Goal: Task Accomplishment & Management: Use online tool/utility

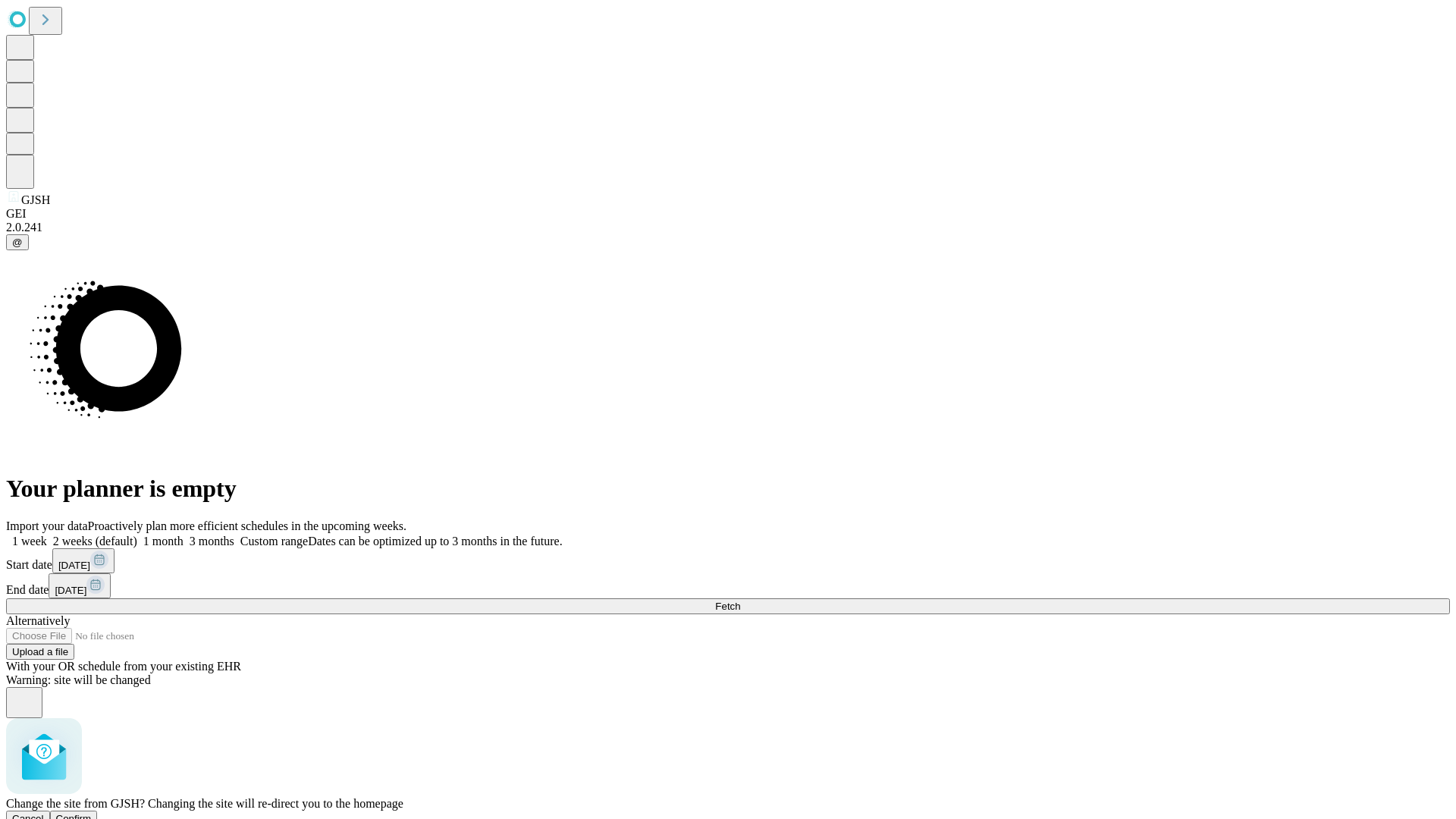
click at [92, 813] on span "Confirm" at bounding box center [73, 818] width 35 height 11
click at [137, 535] on label "2 weeks (default)" at bounding box center [92, 541] width 90 height 13
click at [740, 601] on span "Fetch" at bounding box center [728, 606] width 25 height 11
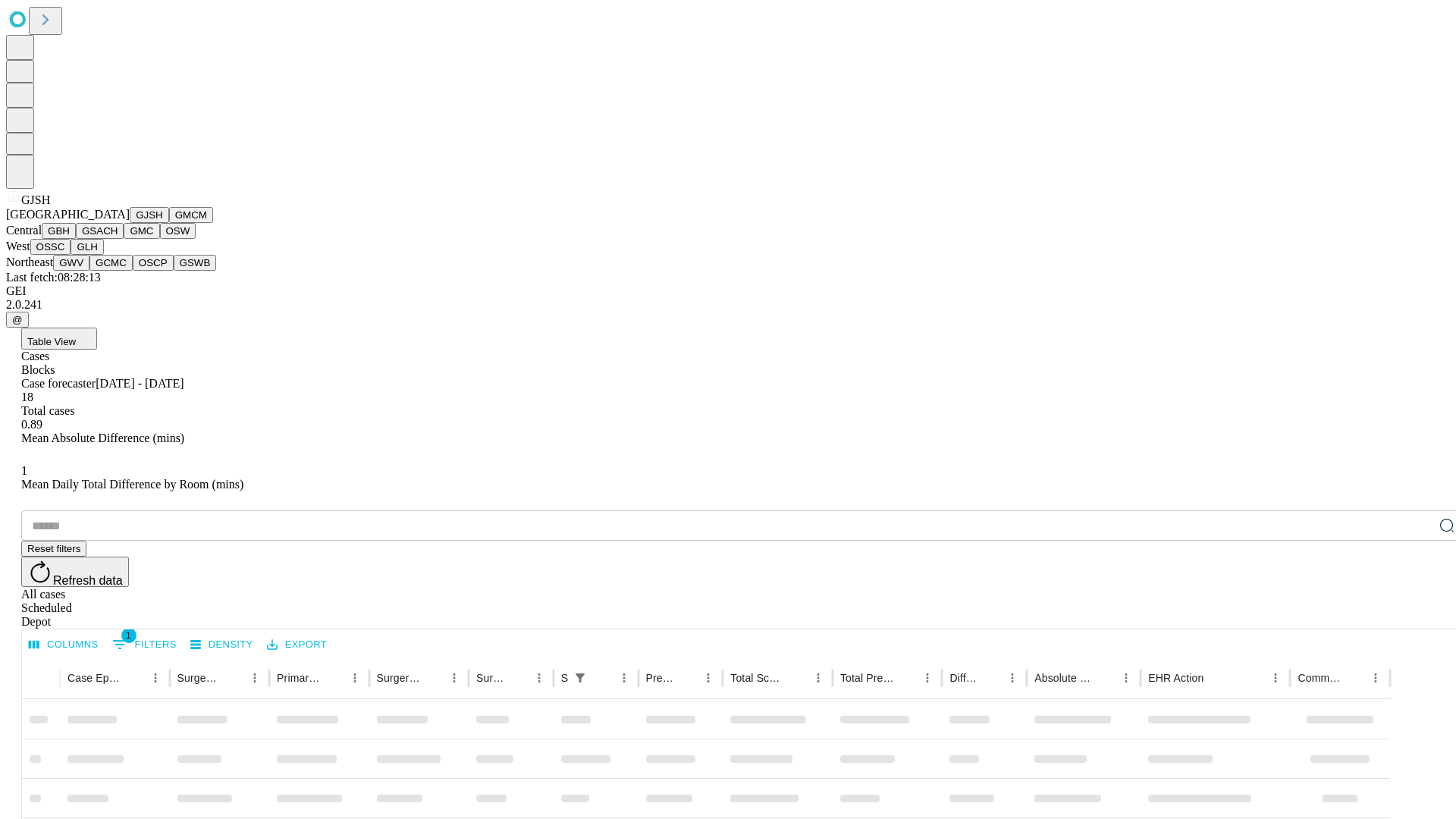
click at [169, 223] on button "GMCM" at bounding box center [191, 215] width 44 height 16
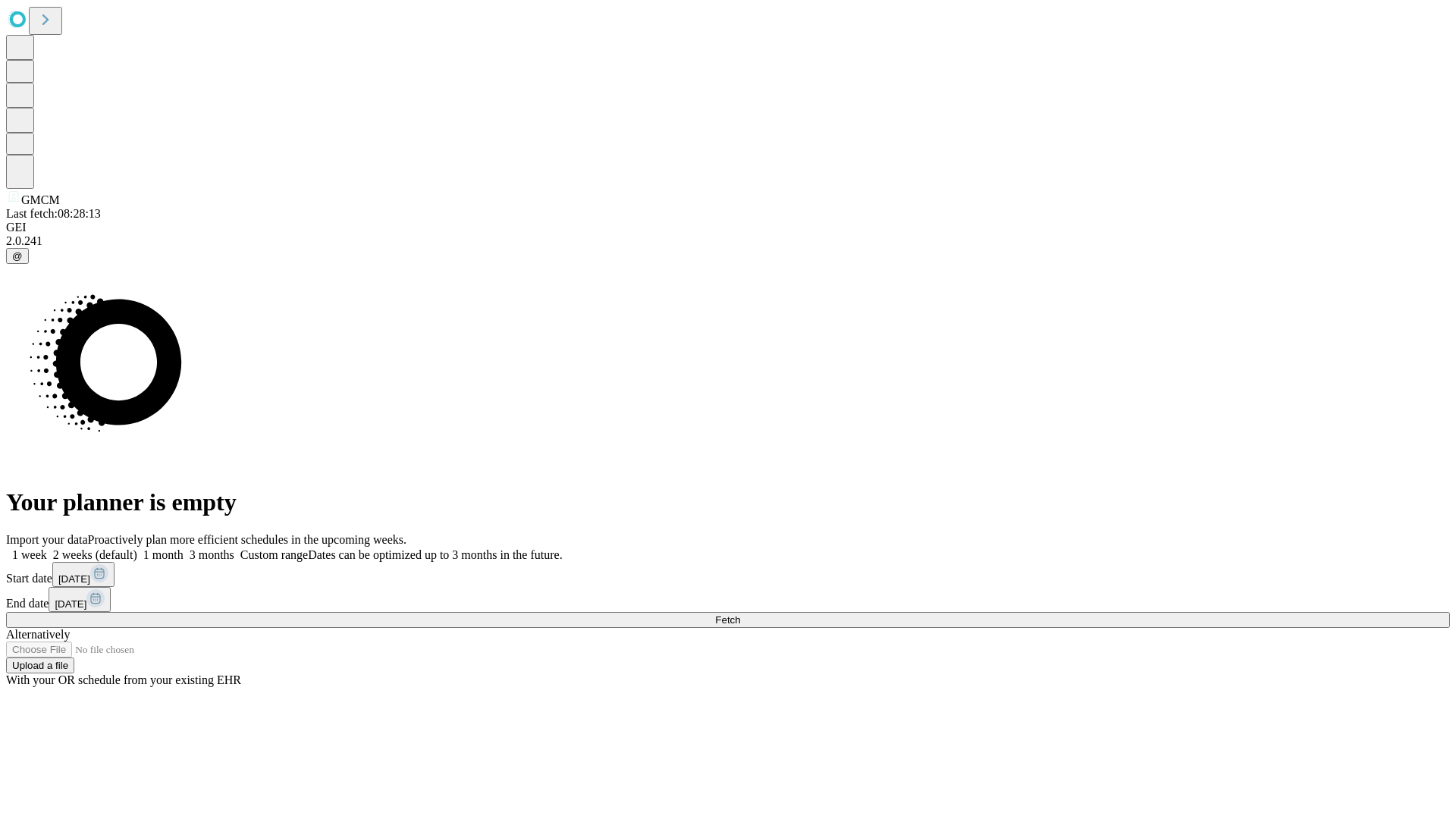
click at [137, 548] on label "2 weeks (default)" at bounding box center [92, 554] width 90 height 13
click at [740, 614] on span "Fetch" at bounding box center [728, 619] width 25 height 11
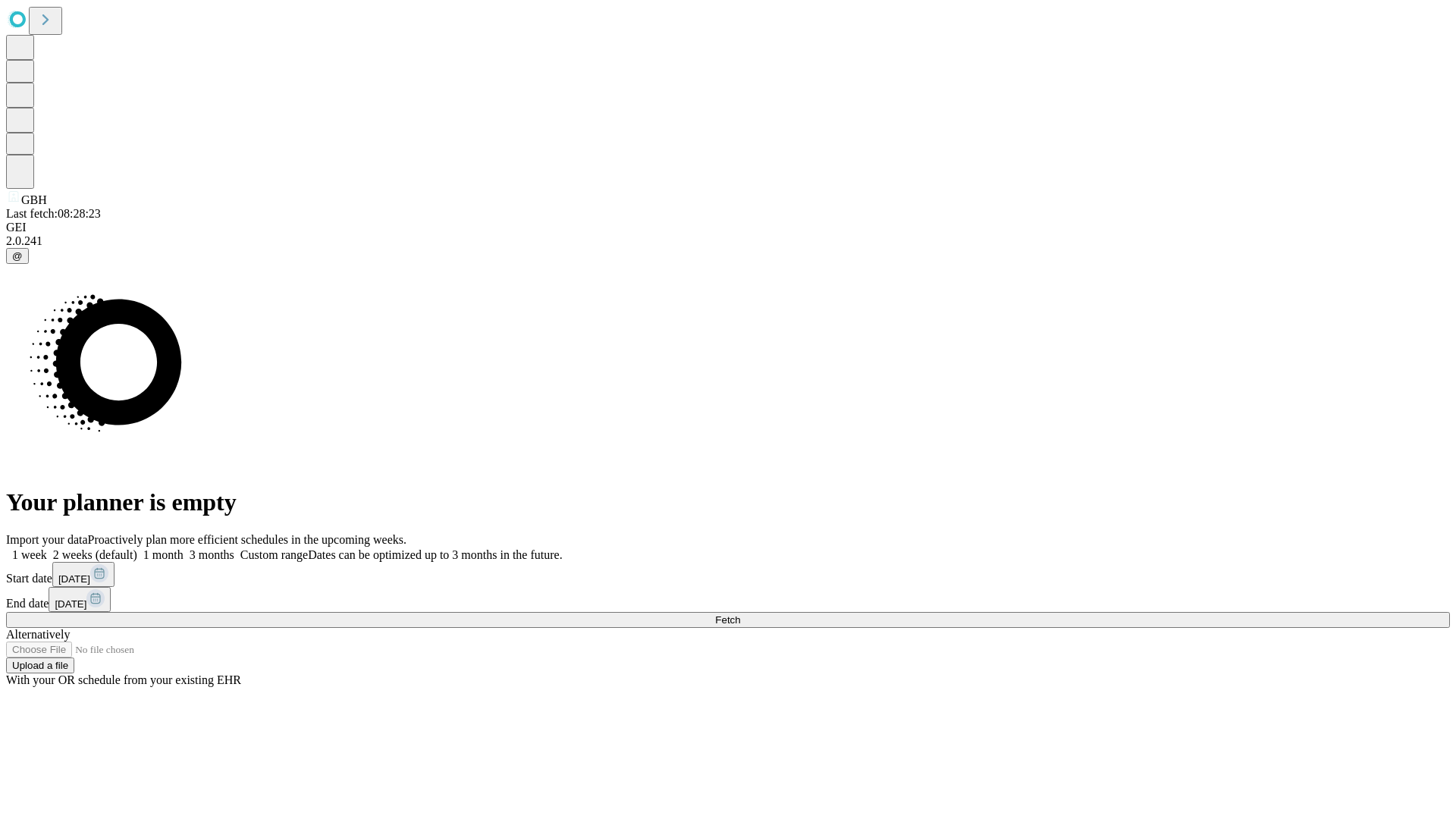
click at [137, 548] on label "2 weeks (default)" at bounding box center [92, 554] width 90 height 13
click at [740, 614] on span "Fetch" at bounding box center [728, 619] width 25 height 11
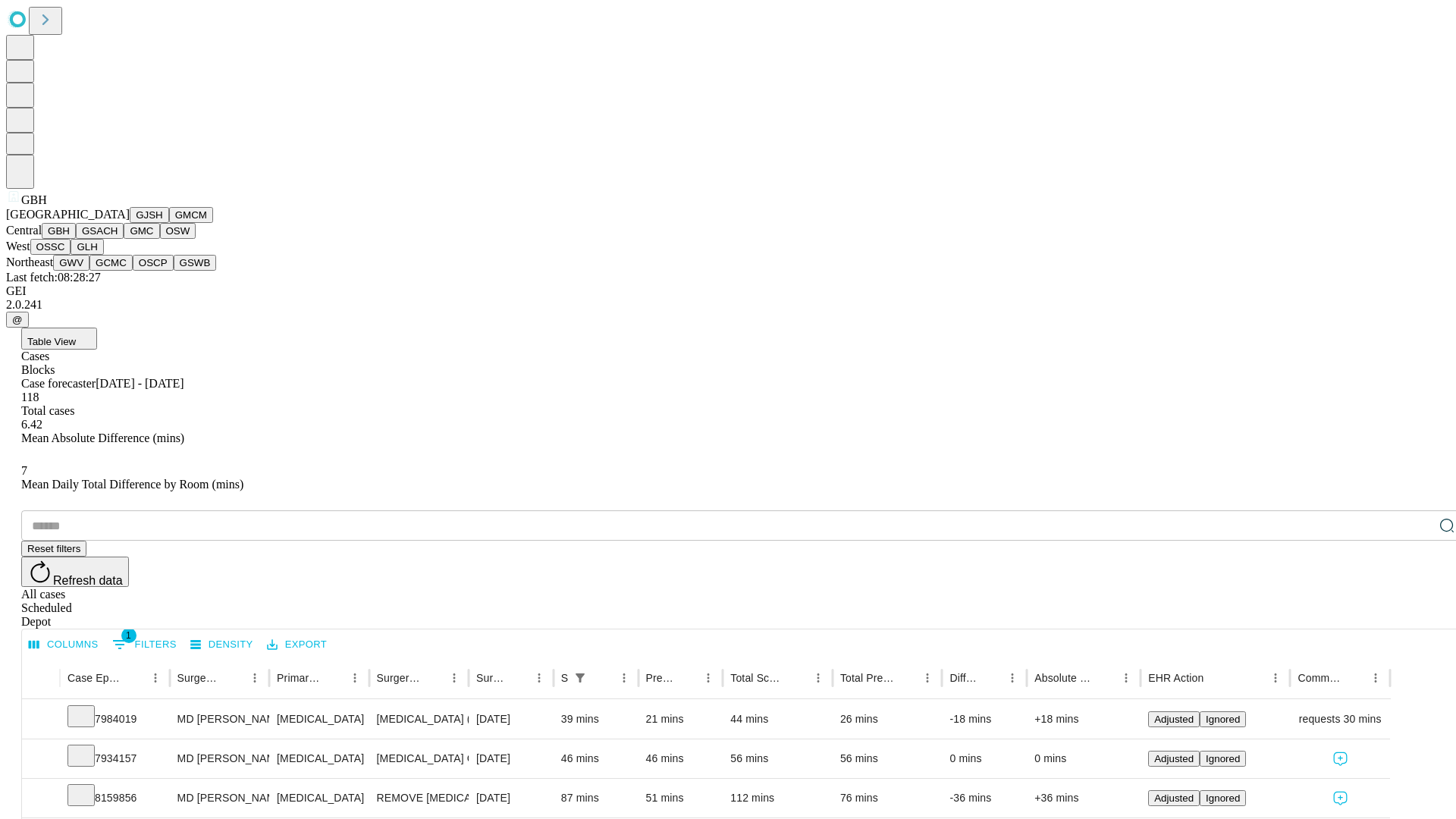
click at [118, 239] on button "GSACH" at bounding box center [100, 231] width 48 height 16
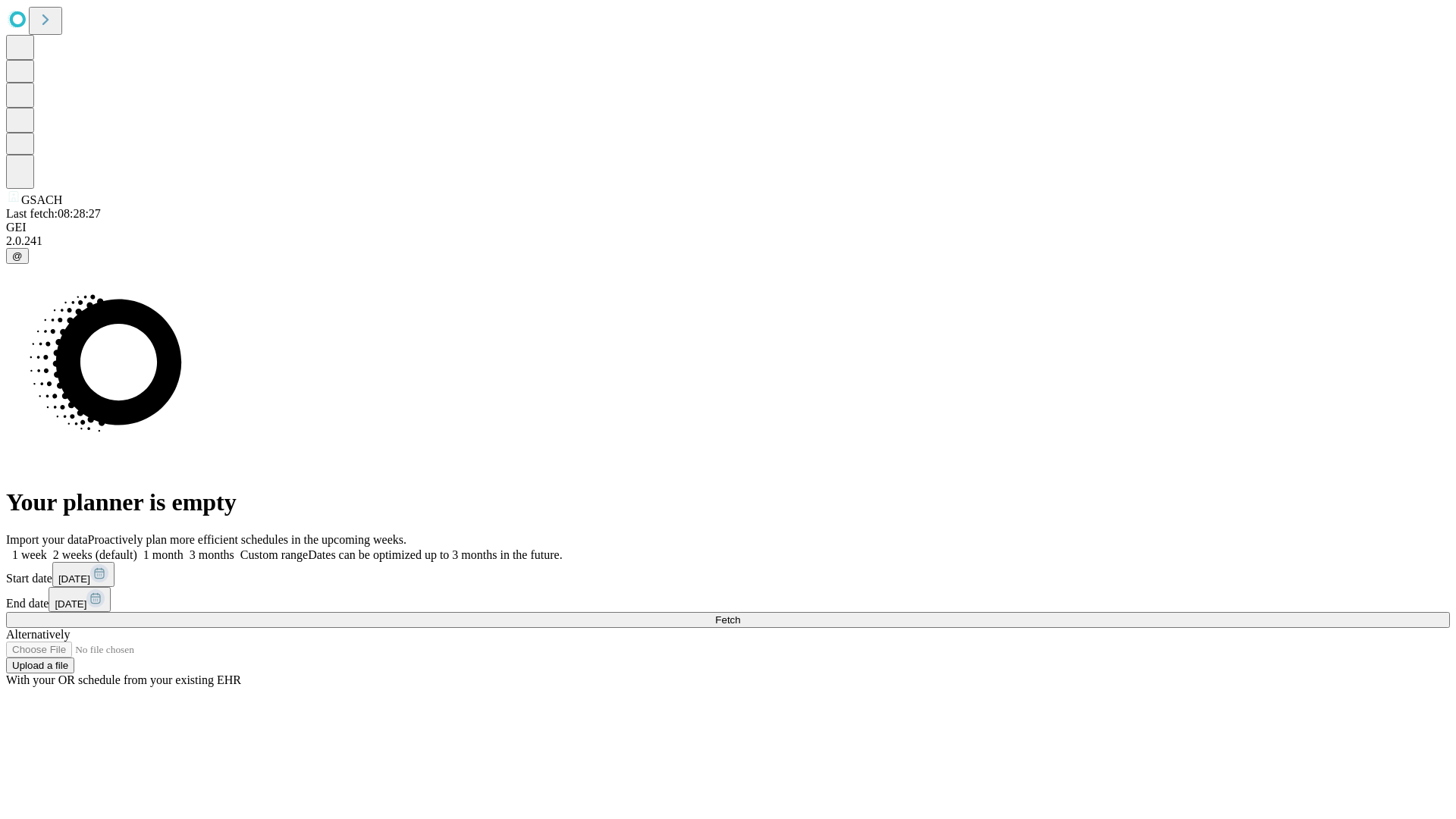
click at [137, 548] on label "2 weeks (default)" at bounding box center [92, 554] width 90 height 13
click at [740, 614] on span "Fetch" at bounding box center [728, 619] width 25 height 11
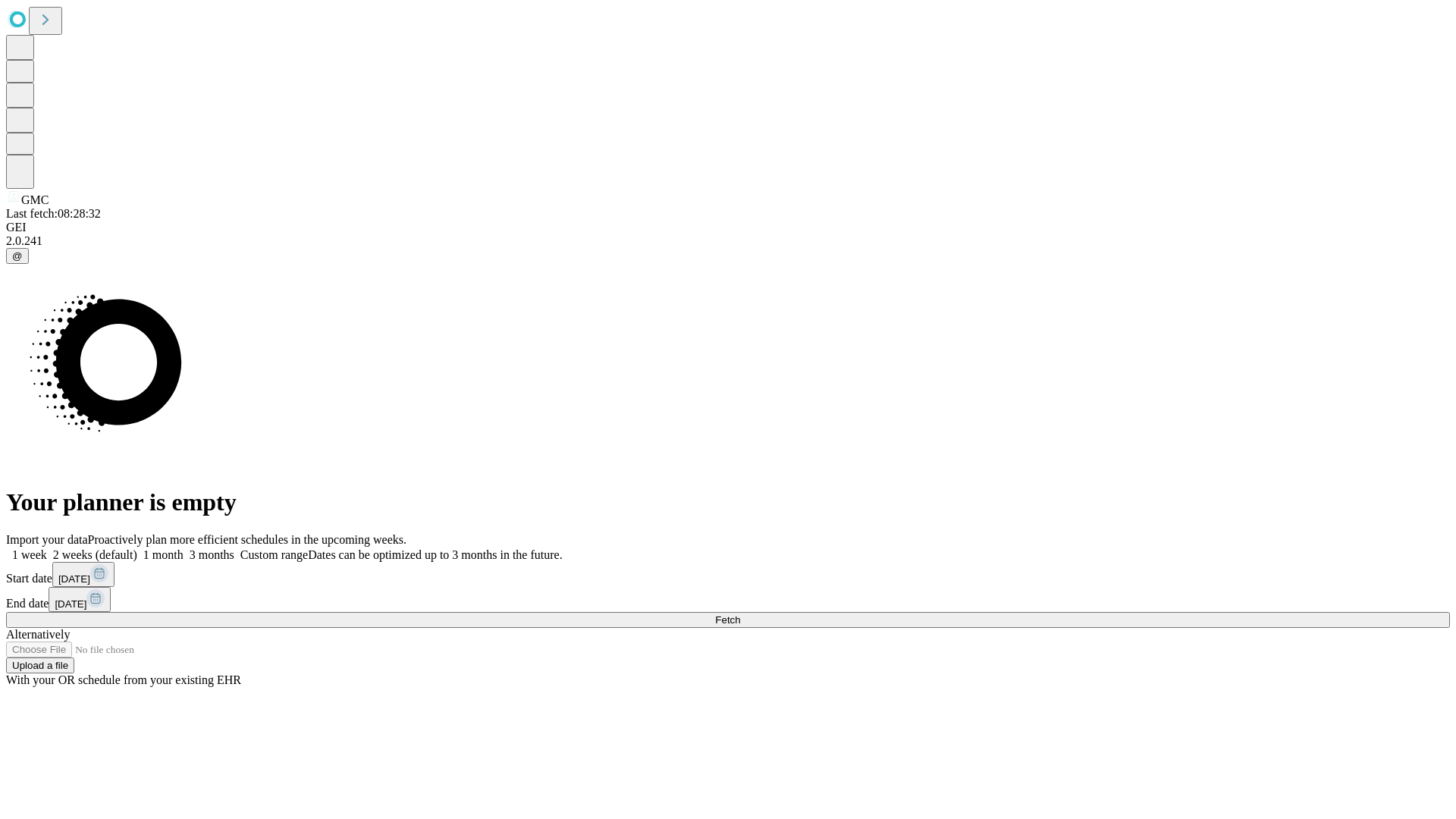
click at [137, 548] on label "2 weeks (default)" at bounding box center [92, 554] width 90 height 13
click at [740, 614] on span "Fetch" at bounding box center [728, 619] width 25 height 11
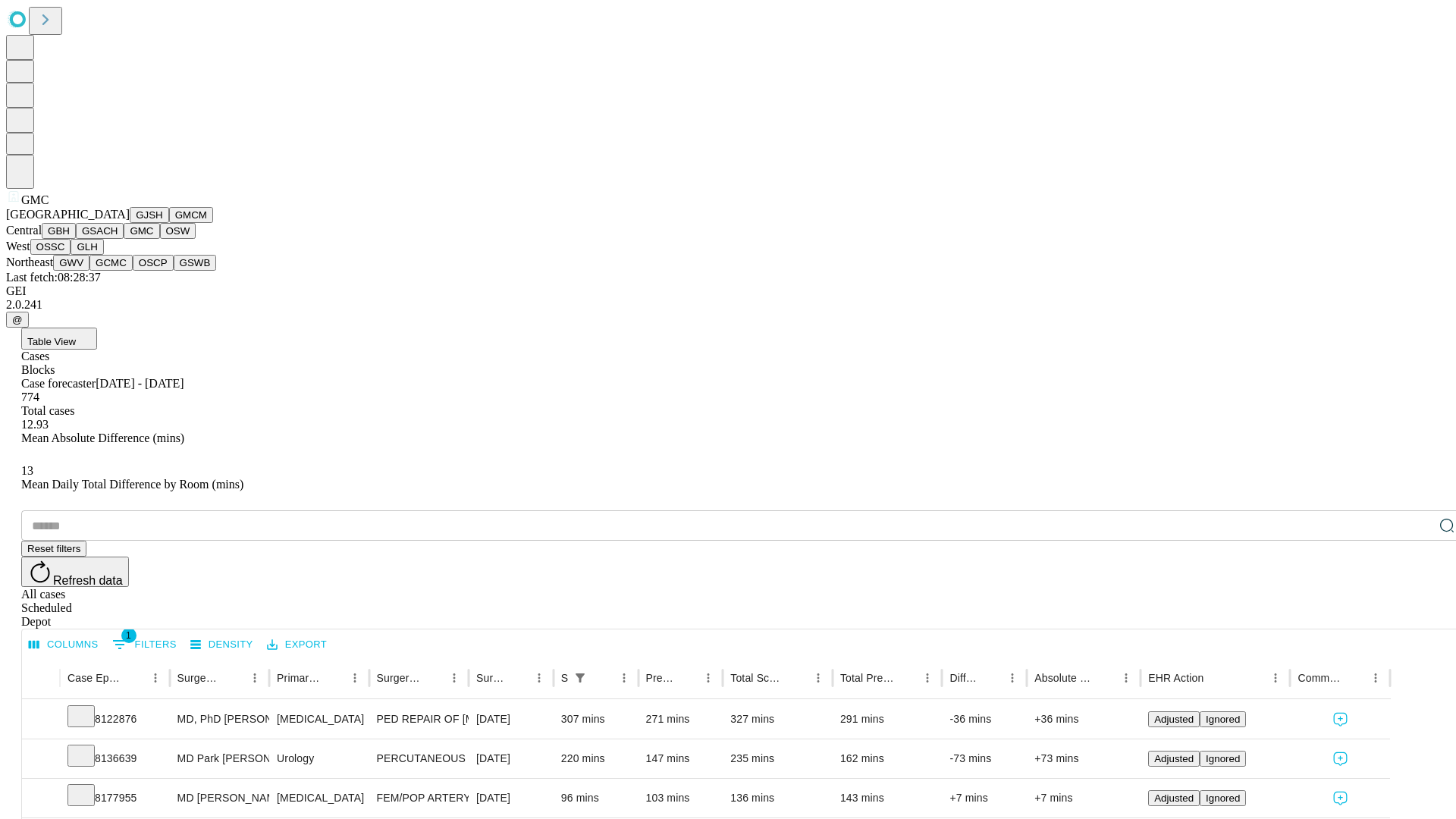
click at [160, 239] on button "OSW" at bounding box center [178, 231] width 36 height 16
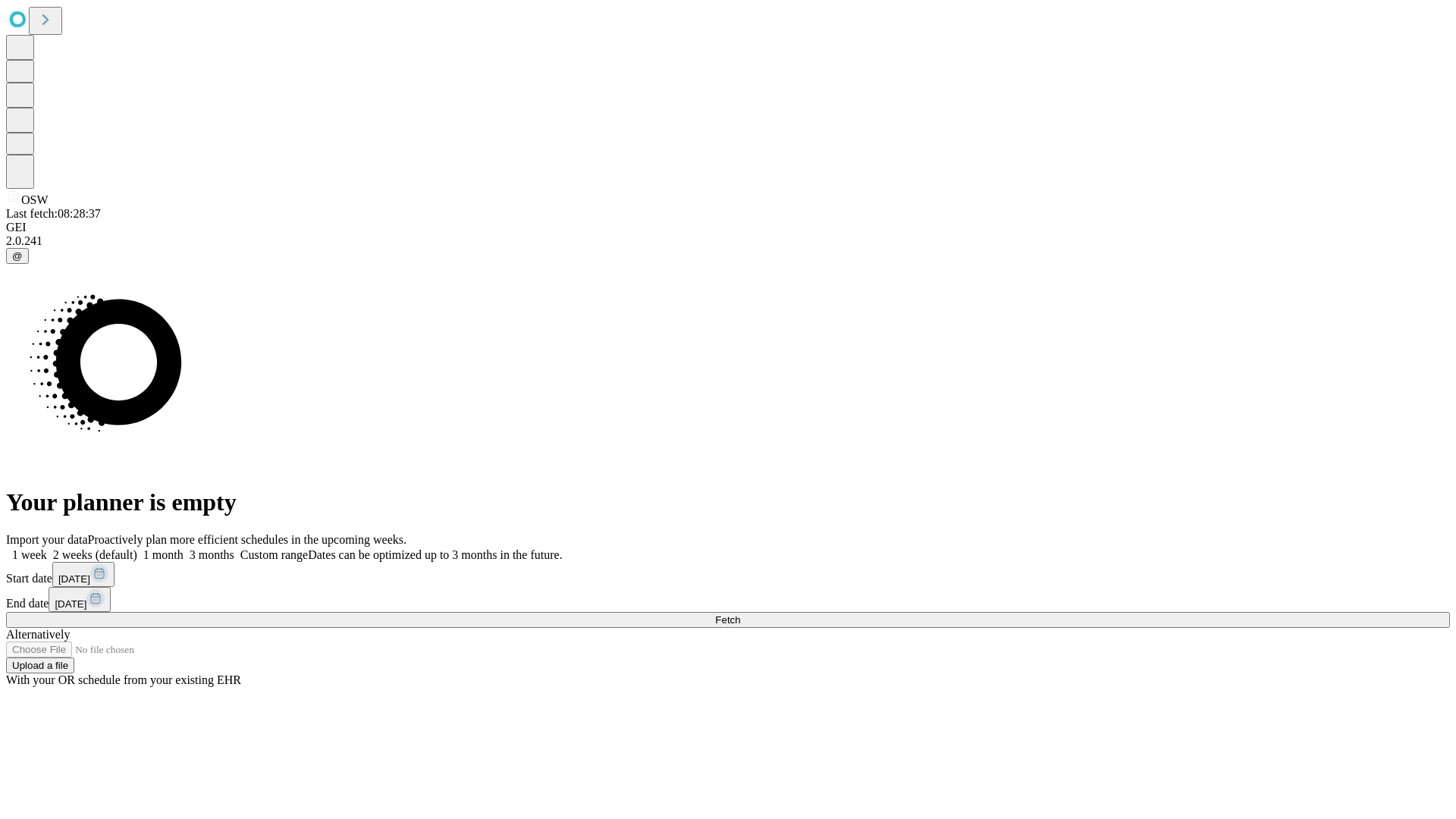
click at [137, 548] on label "2 weeks (default)" at bounding box center [92, 554] width 90 height 13
click at [740, 614] on span "Fetch" at bounding box center [728, 619] width 25 height 11
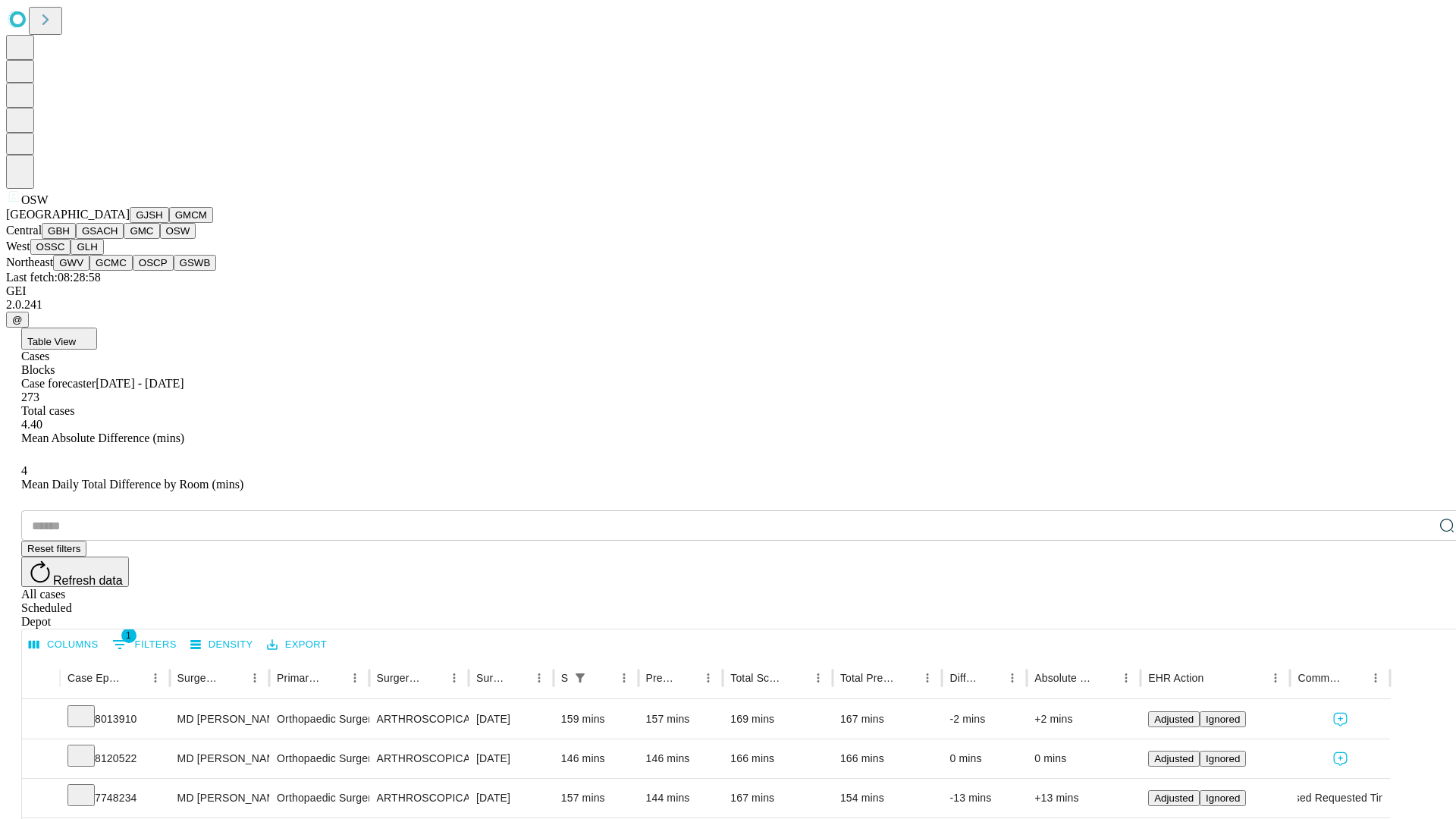
click at [72, 254] on button "OSSC" at bounding box center [50, 246] width 41 height 16
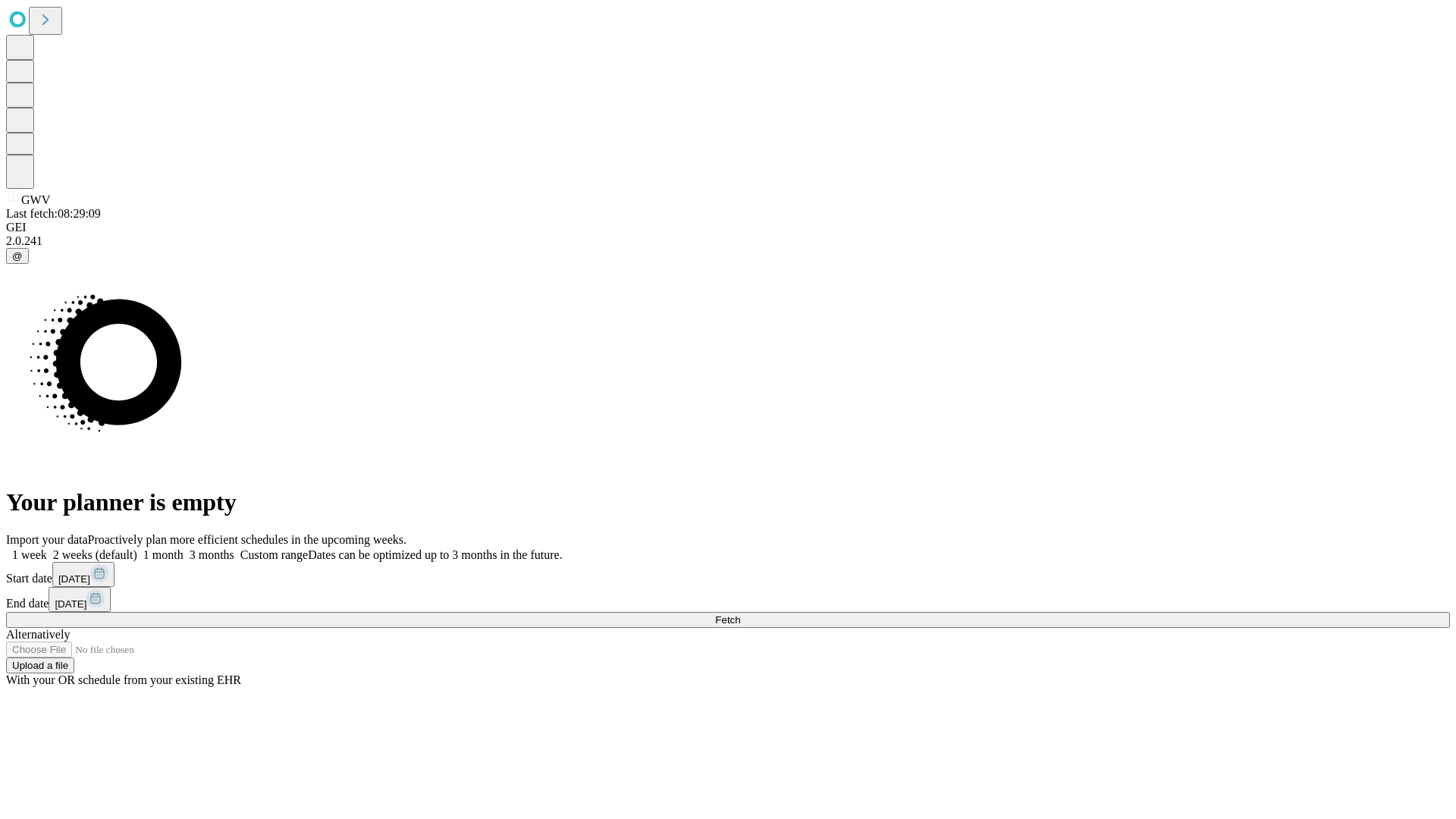
click at [137, 548] on label "2 weeks (default)" at bounding box center [92, 554] width 90 height 13
click at [740, 614] on span "Fetch" at bounding box center [728, 619] width 25 height 11
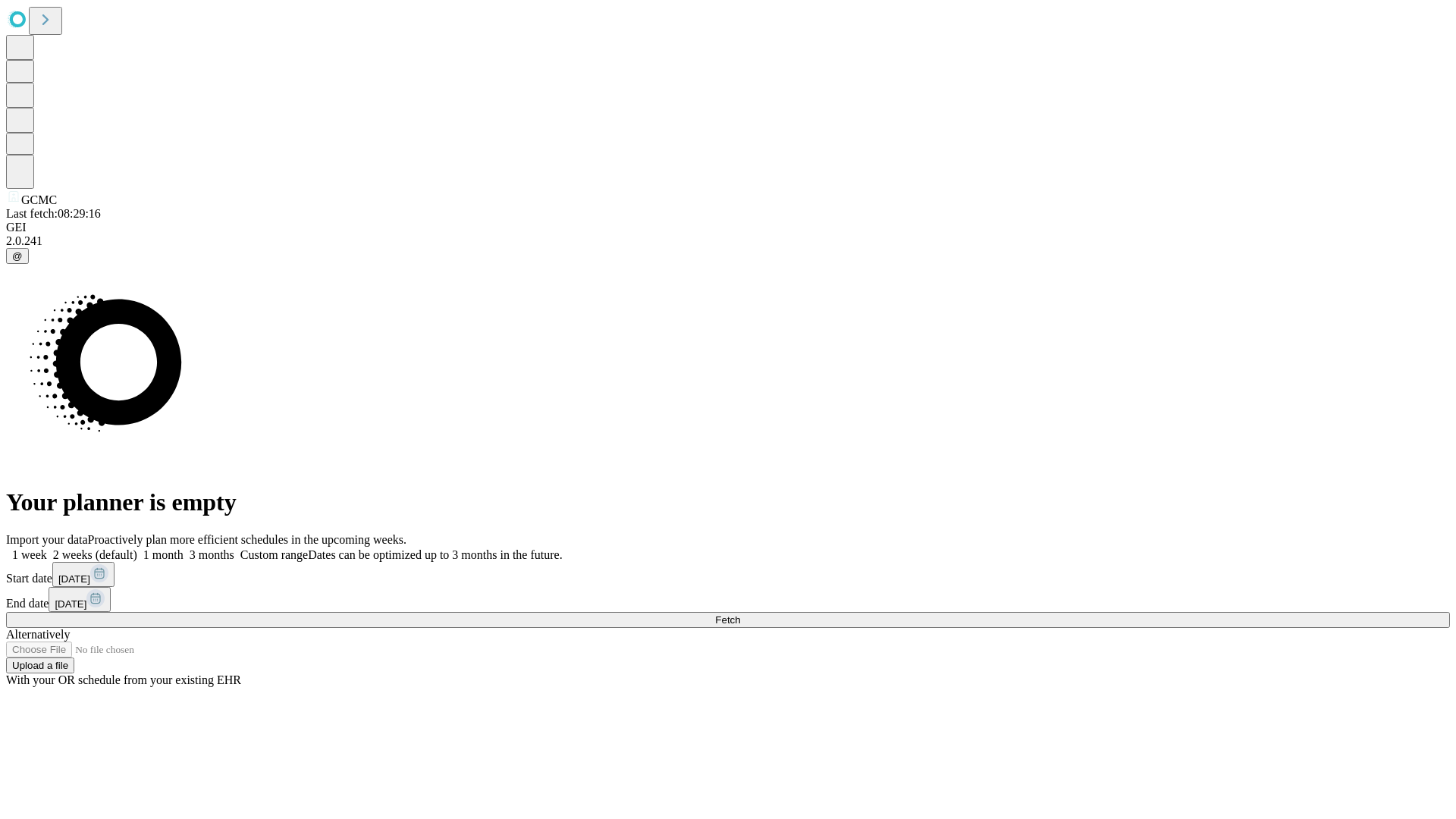
click at [740, 614] on span "Fetch" at bounding box center [728, 619] width 25 height 11
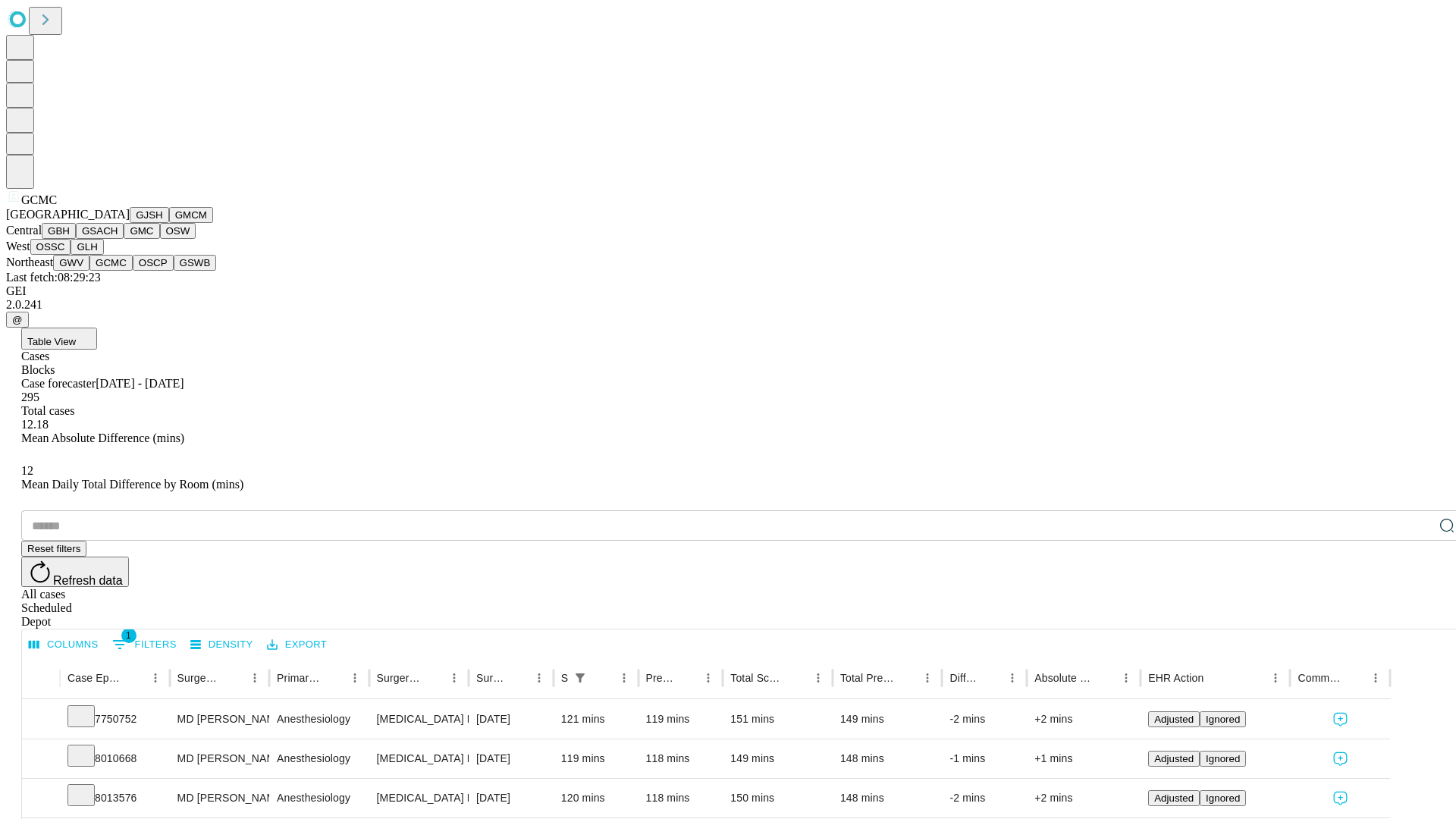
click at [133, 270] on button "OSCP" at bounding box center [153, 262] width 41 height 16
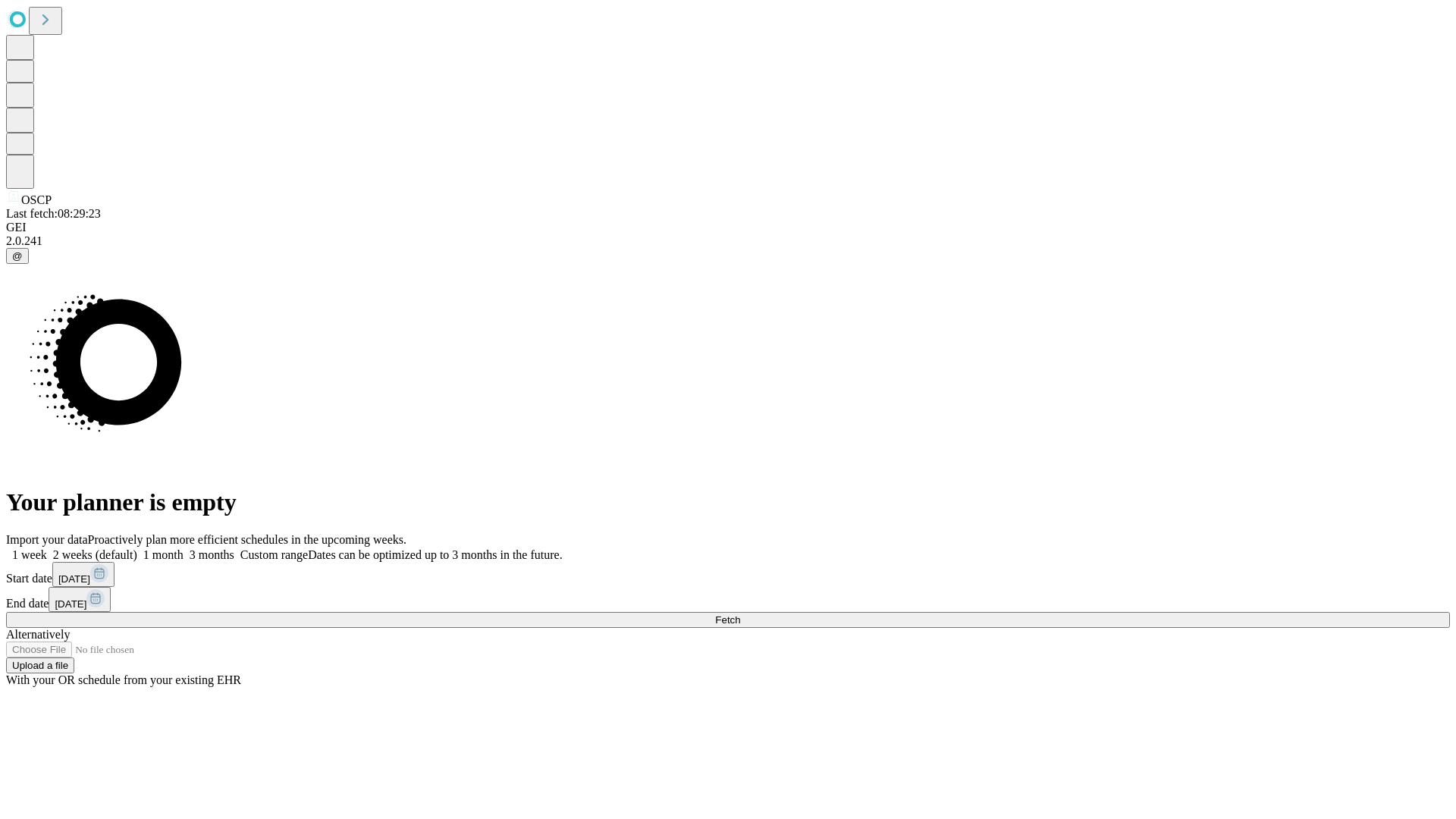
click at [137, 548] on label "2 weeks (default)" at bounding box center [92, 554] width 90 height 13
click at [740, 614] on span "Fetch" at bounding box center [728, 619] width 25 height 11
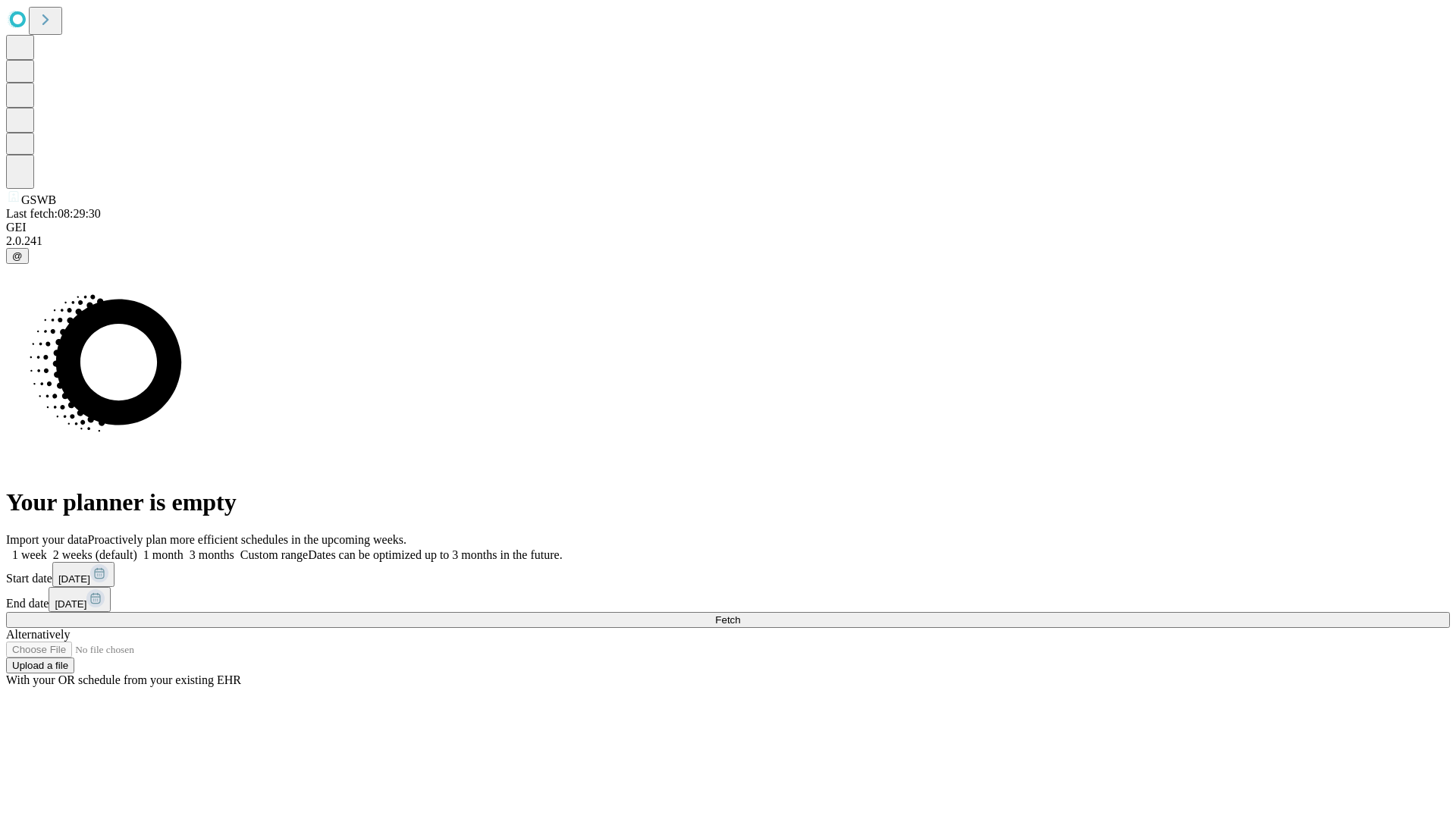
click at [137, 548] on label "2 weeks (default)" at bounding box center [92, 554] width 90 height 13
click at [740, 614] on span "Fetch" at bounding box center [728, 619] width 25 height 11
